Goal: Task Accomplishment & Management: Manage account settings

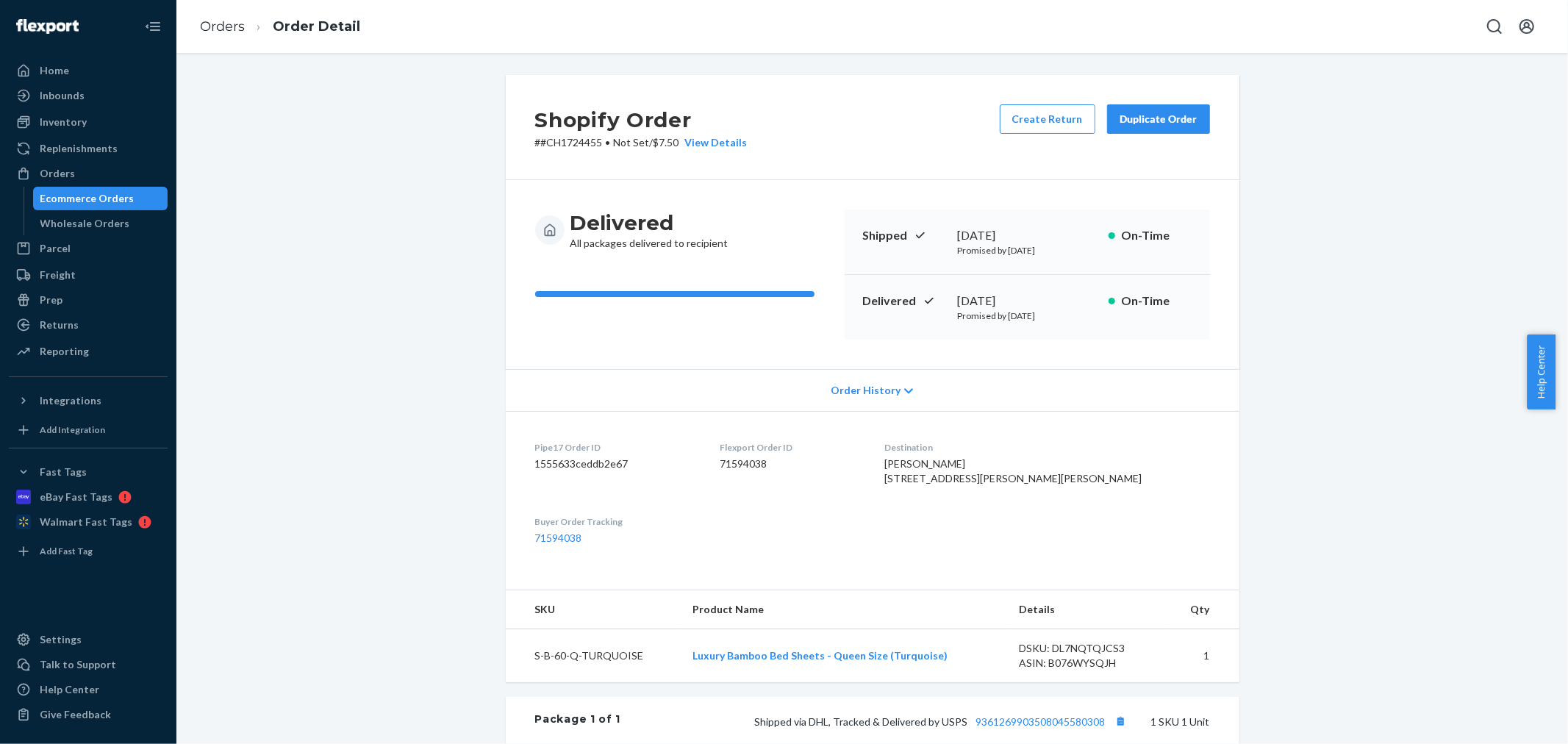
drag, startPoint x: 316, startPoint y: 419, endPoint x: 325, endPoint y: 422, distance: 9.5
click at [325, 422] on div "Shopify Order # #CH1724455 • Not Set / $7.50 View Details Create Return Duplica…" at bounding box center [873, 530] width 1370 height 911
click at [214, 24] on link "Orders" at bounding box center [222, 26] width 45 height 16
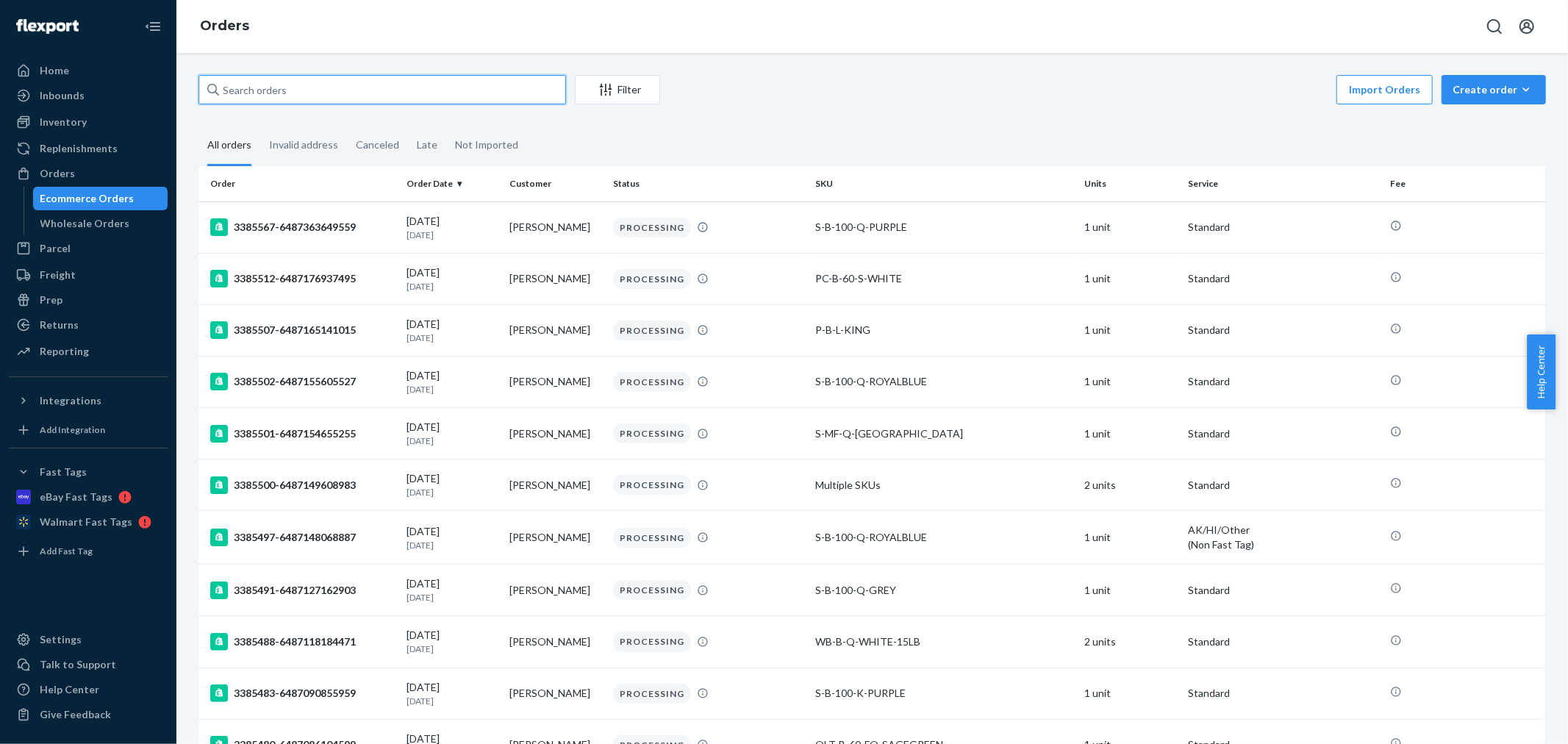
click at [252, 86] on input "text" at bounding box center [382, 90] width 368 height 30
paste input "[PERSON_NAME]"
type input "[PERSON_NAME]"
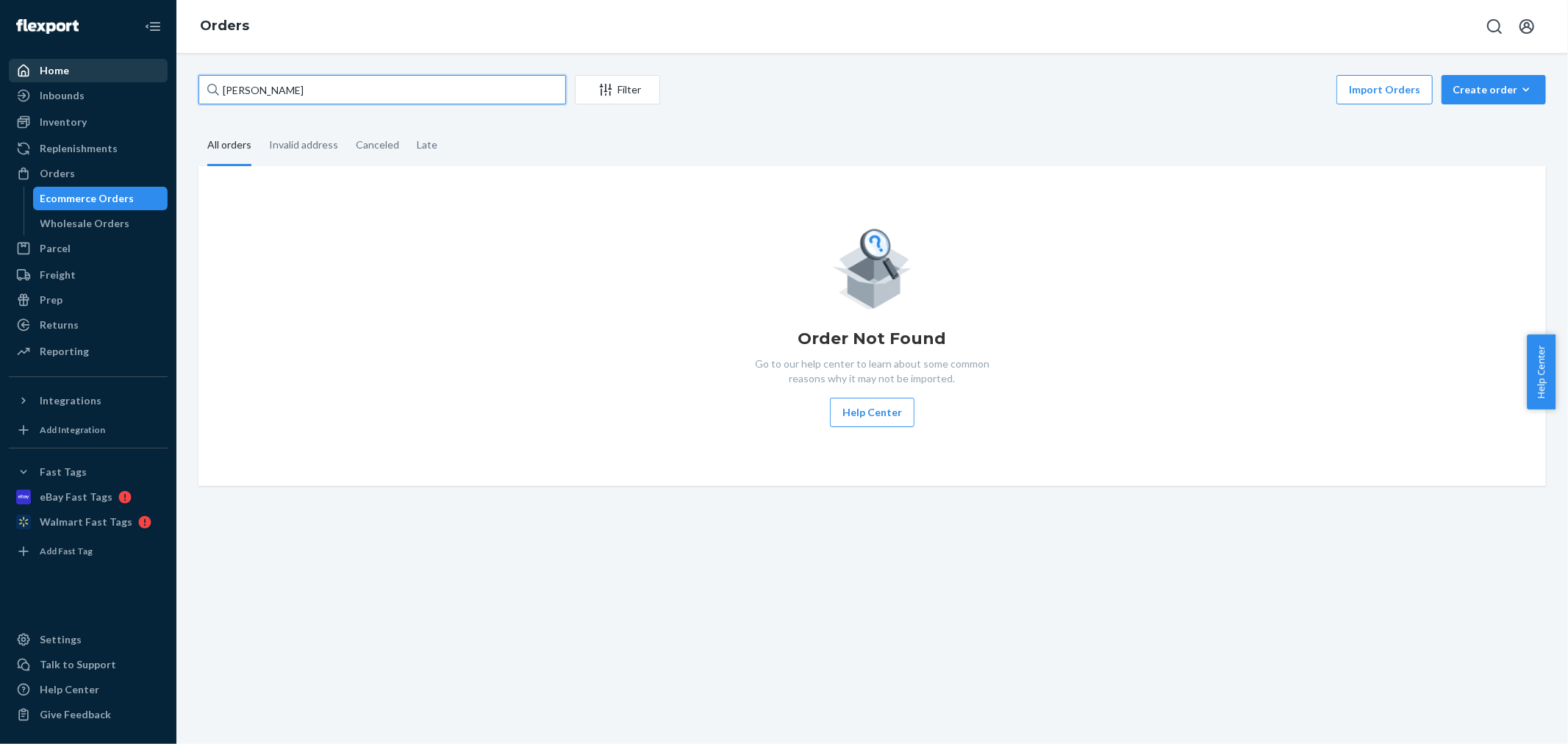
drag, startPoint x: 312, startPoint y: 84, endPoint x: 81, endPoint y: 81, distance: 231.0
click at [77, 78] on div "Home Inbounds Shipping Plans Problems Inventory Products Replenishments Orders …" at bounding box center [784, 372] width 1568 height 744
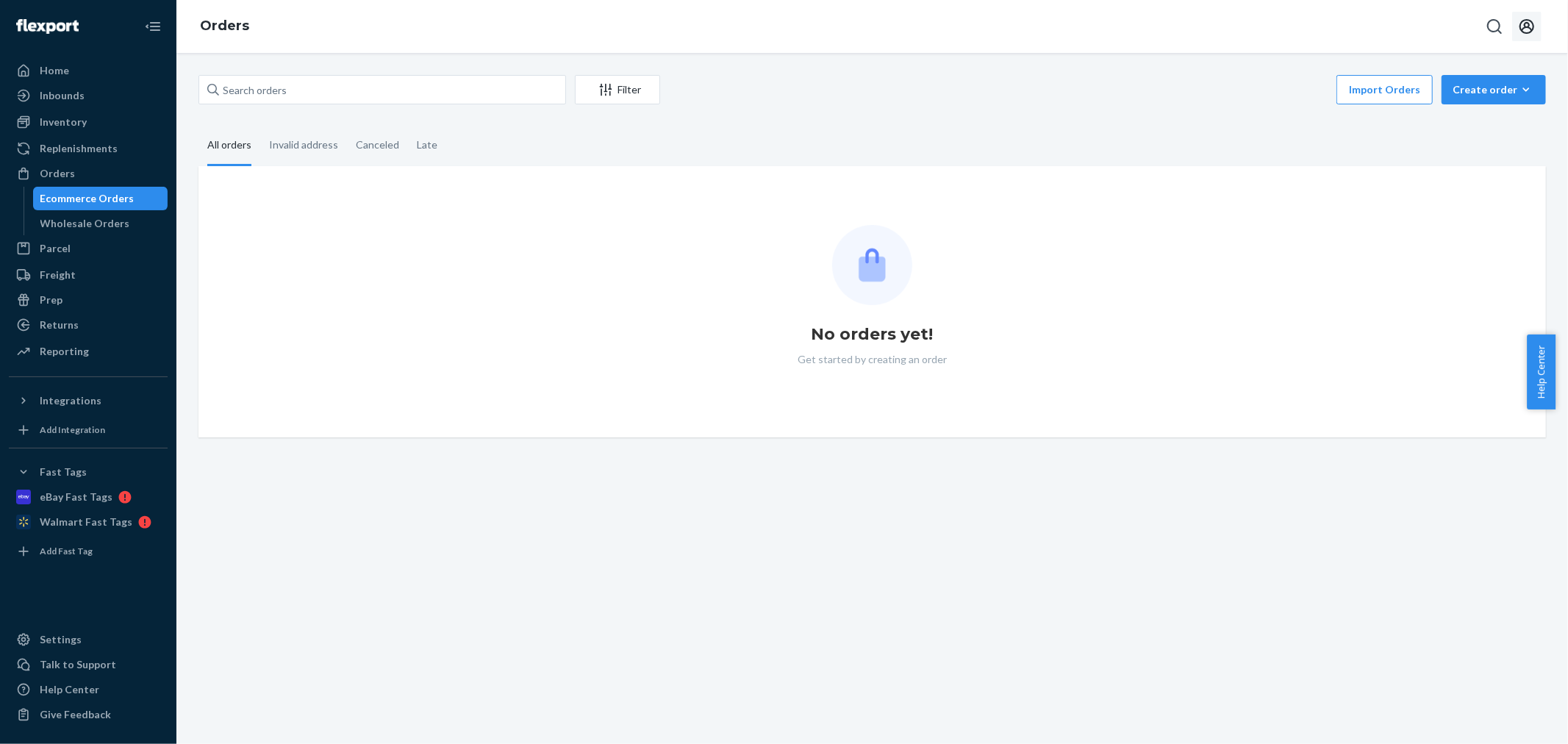
click at [1513, 24] on button "Open account menu" at bounding box center [1526, 26] width 30 height 30
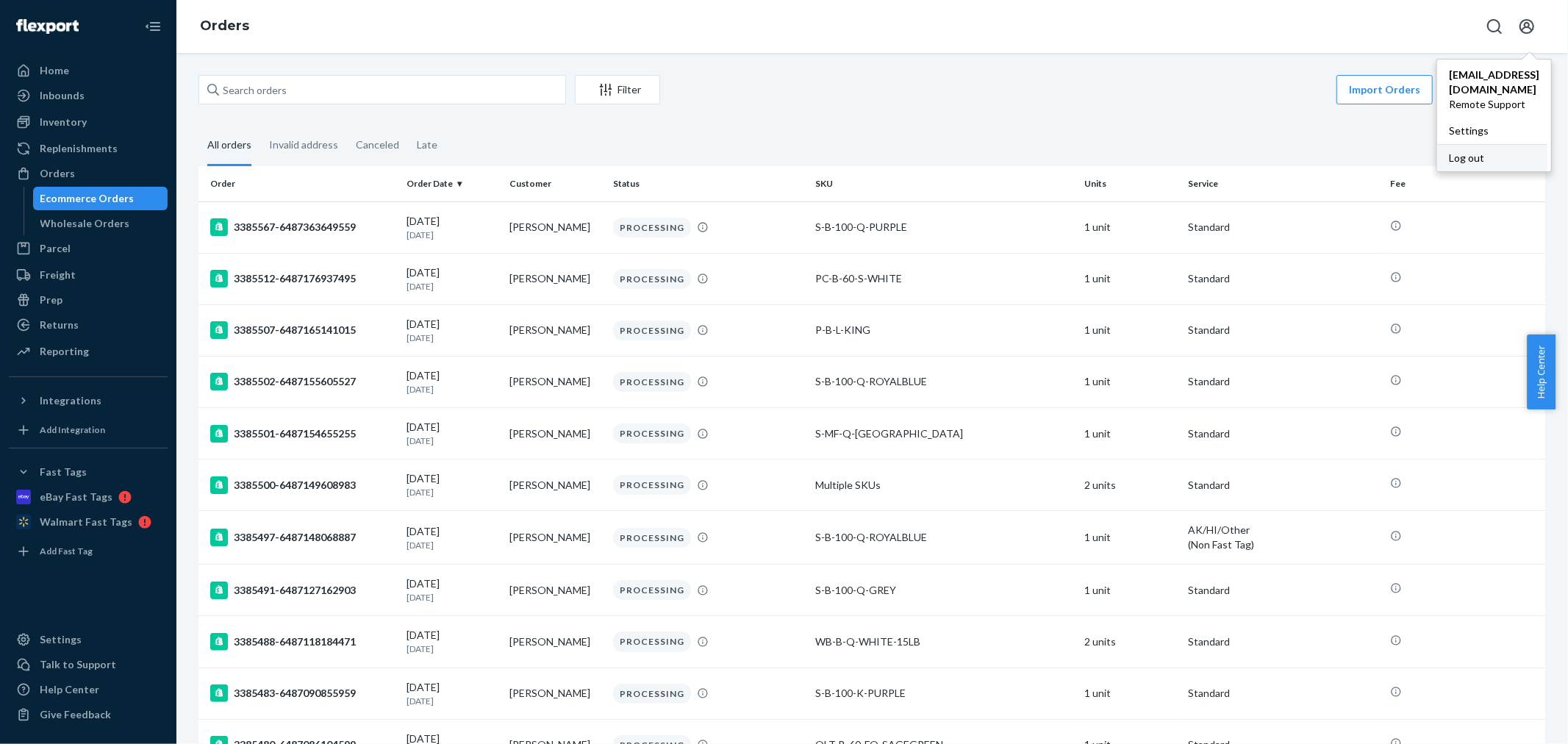
click at [1443, 153] on div "Log out" at bounding box center [1492, 158] width 110 height 27
